Goal: Task Accomplishment & Management: Use online tool/utility

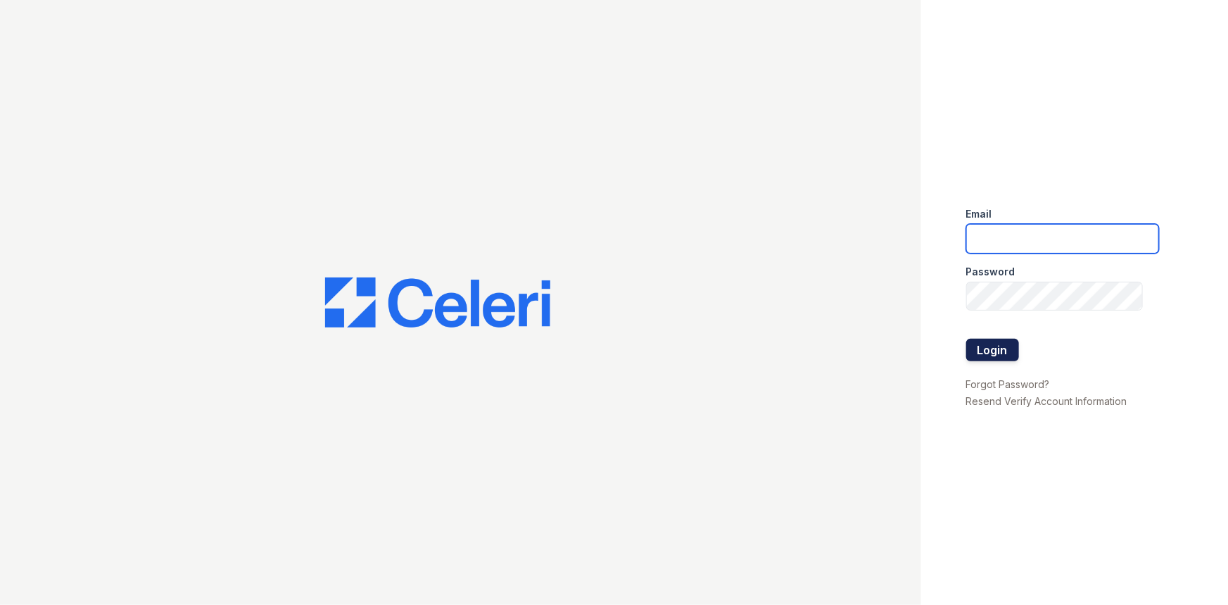
type input "arriveunionwharf@trinity-pm.com"
click at [995, 357] on button "Login" at bounding box center [993, 350] width 53 height 23
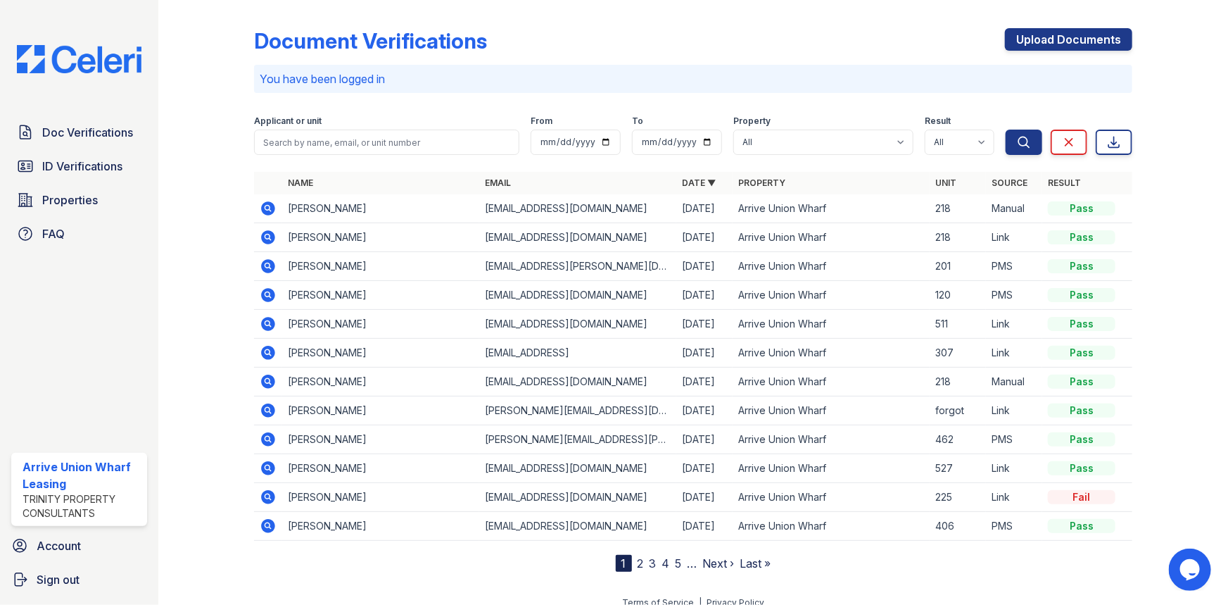
drag, startPoint x: 106, startPoint y: 161, endPoint x: 272, endPoint y: 151, distance: 165.7
click at [107, 162] on span "ID Verifications" at bounding box center [82, 166] width 80 height 17
